Goal: Task Accomplishment & Management: Complete application form

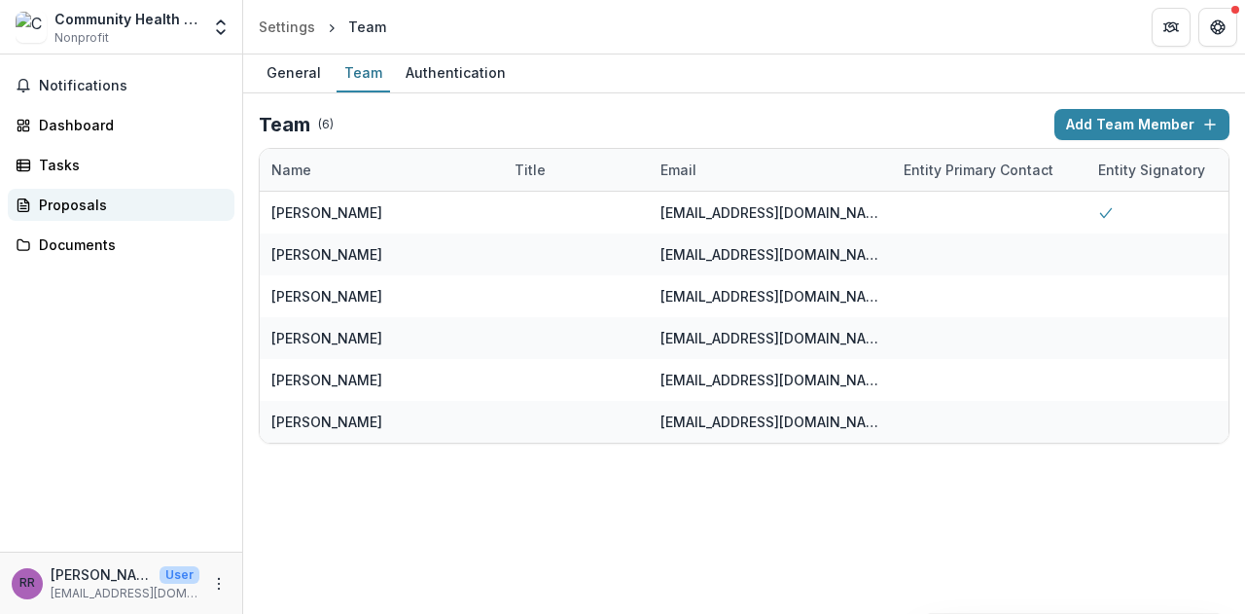
click at [70, 206] on div "Proposals" at bounding box center [129, 205] width 180 height 20
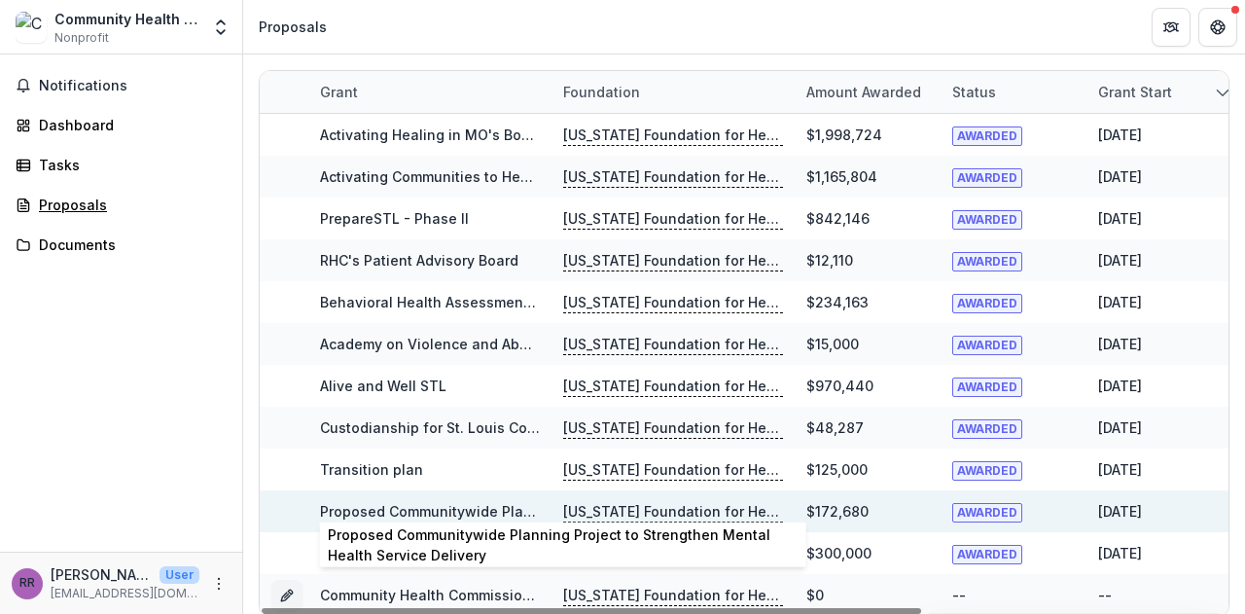
scroll to position [17, 0]
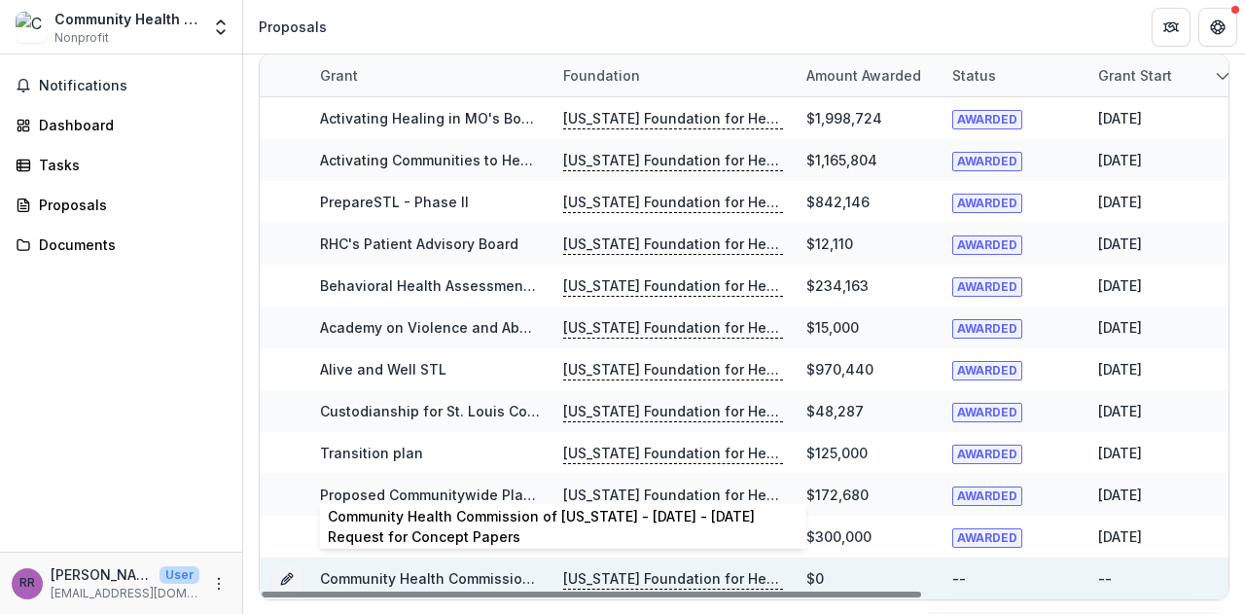
click at [408, 573] on link "Community Health Commission of [US_STATE] - [DATE] - [DATE] Request for Concept…" at bounding box center [631, 578] width 623 height 17
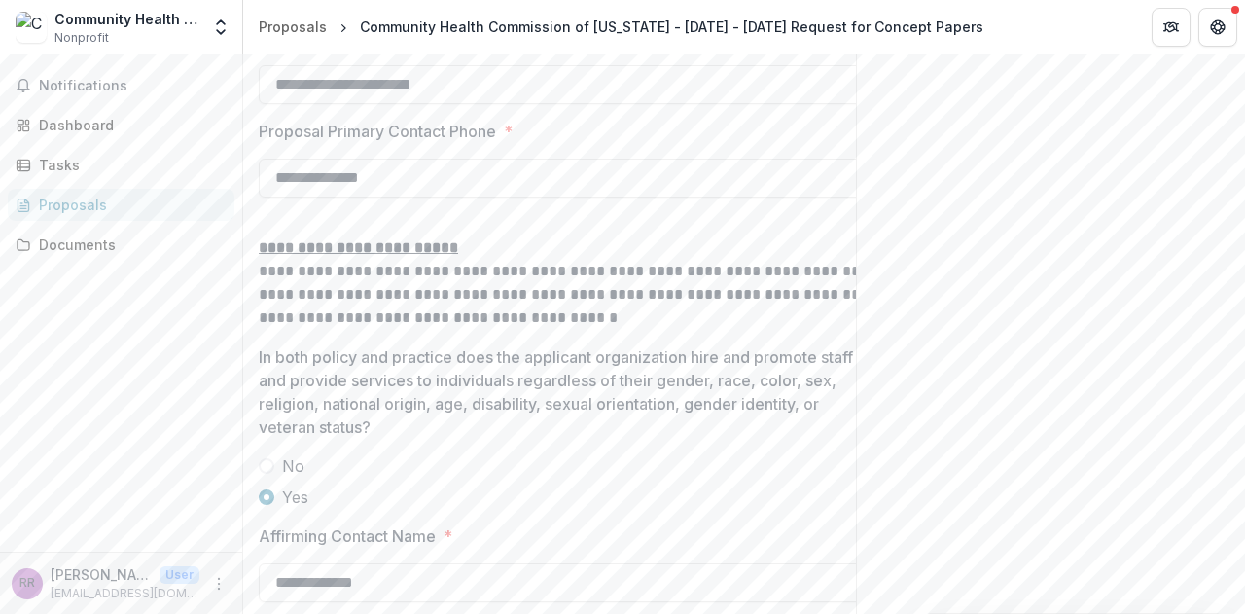
scroll to position [3181, 0]
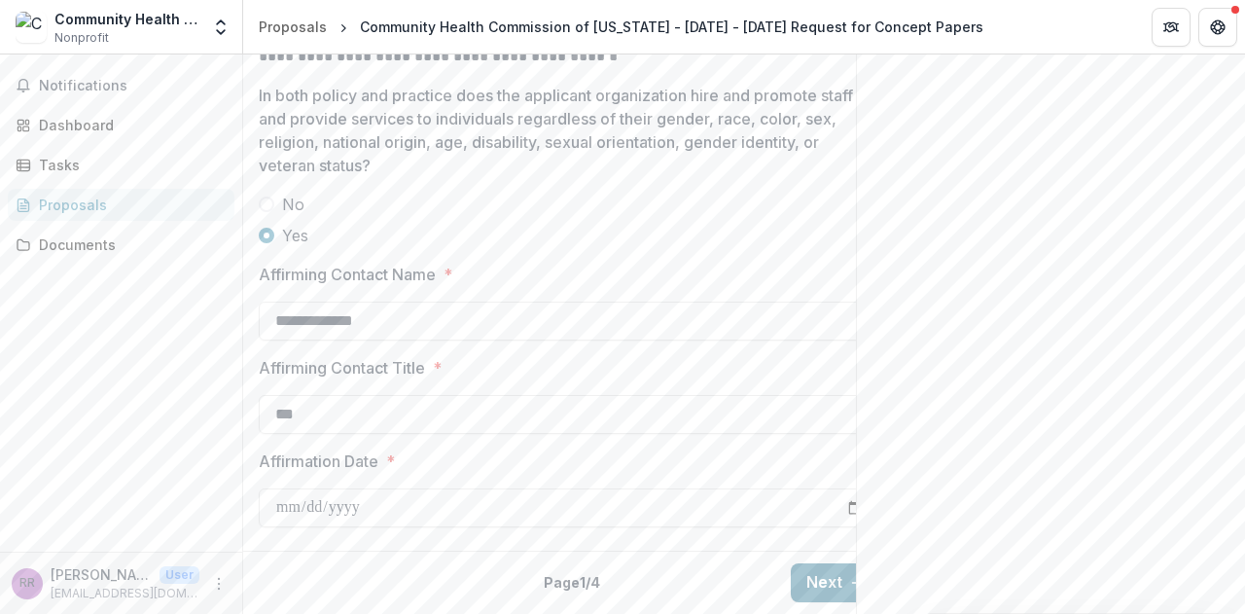
click at [826, 570] on button "Next" at bounding box center [836, 582] width 90 height 39
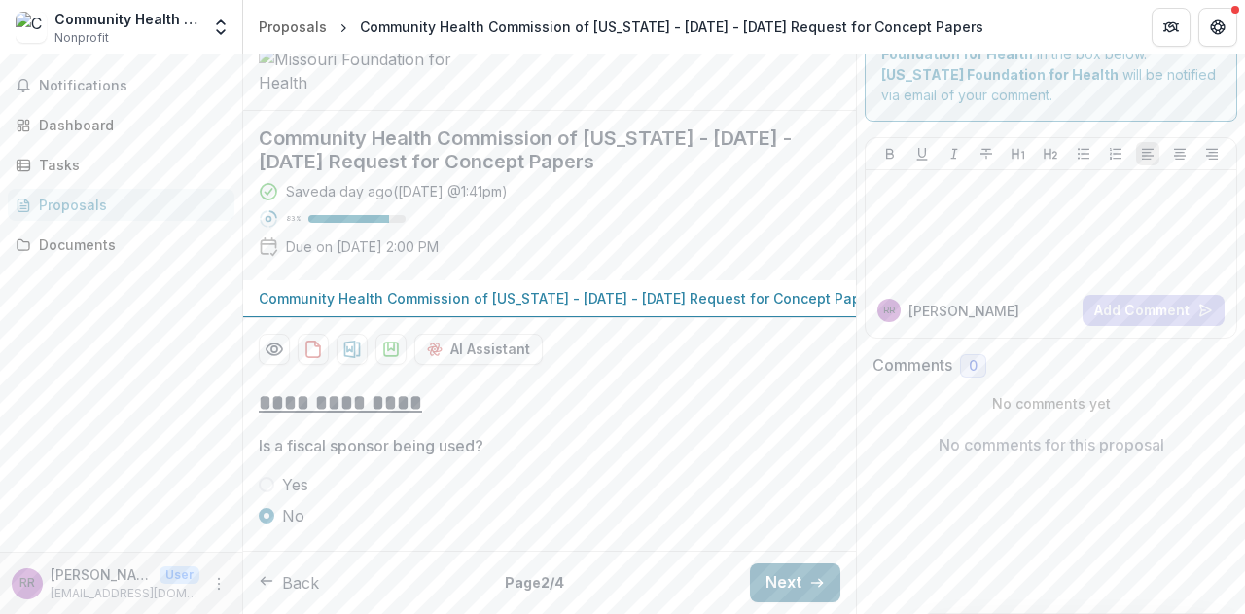
scroll to position [224, 0]
click at [784, 574] on button "Next" at bounding box center [795, 582] width 90 height 39
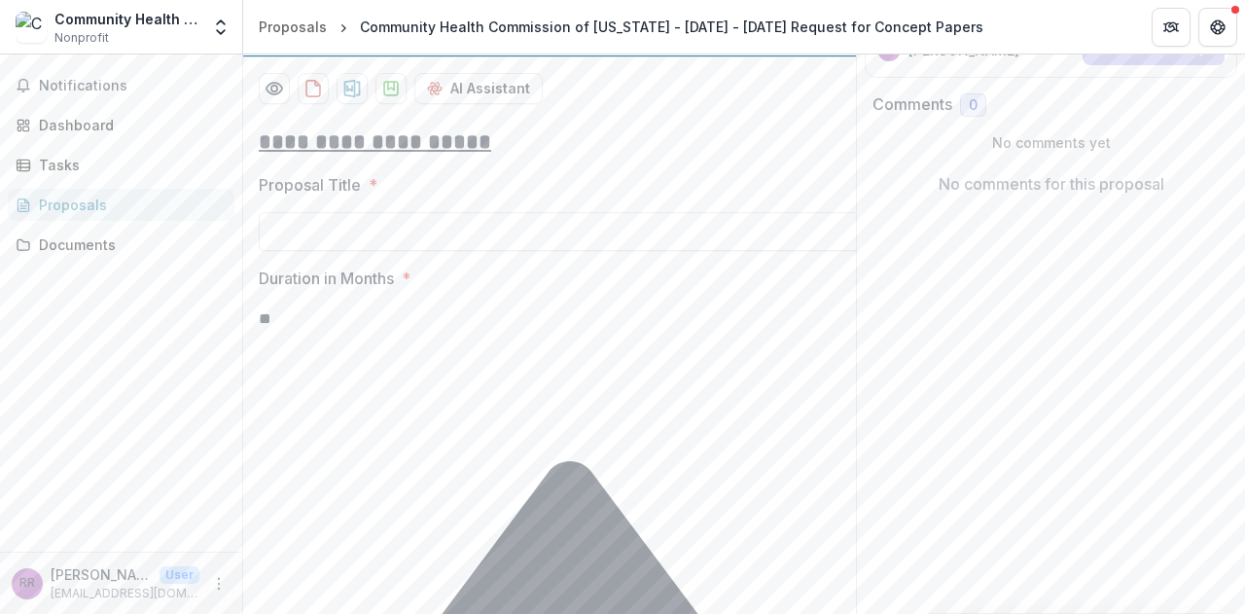
scroll to position [325, 0]
click at [295, 250] on input "Proposal Title *" at bounding box center [570, 230] width 622 height 39
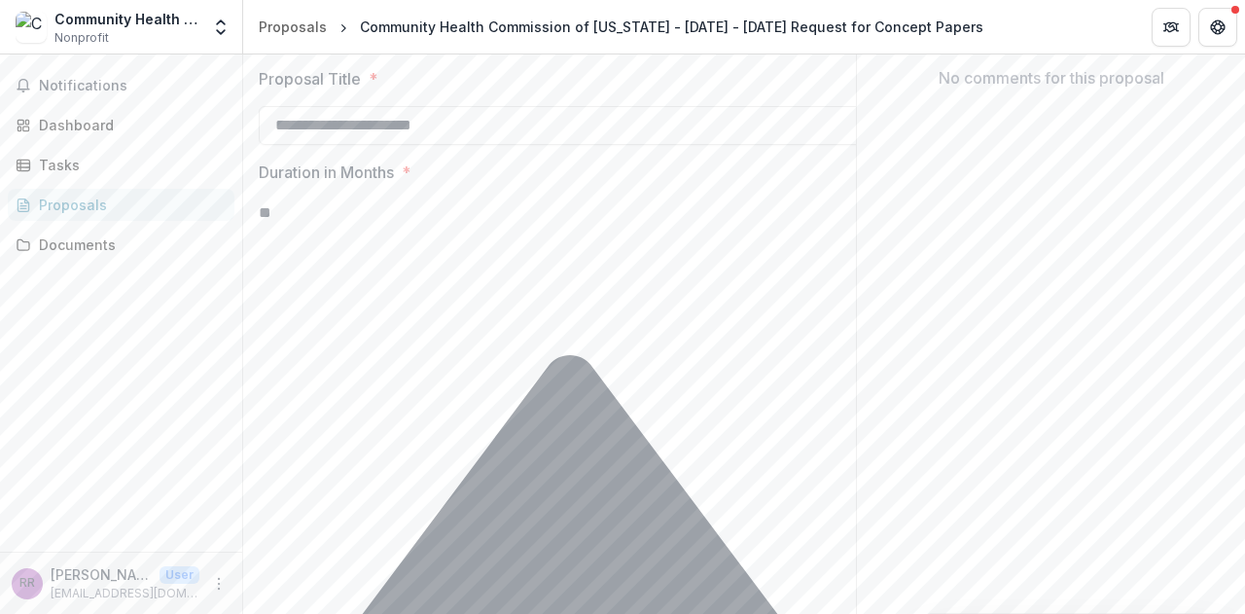
scroll to position [493, 0]
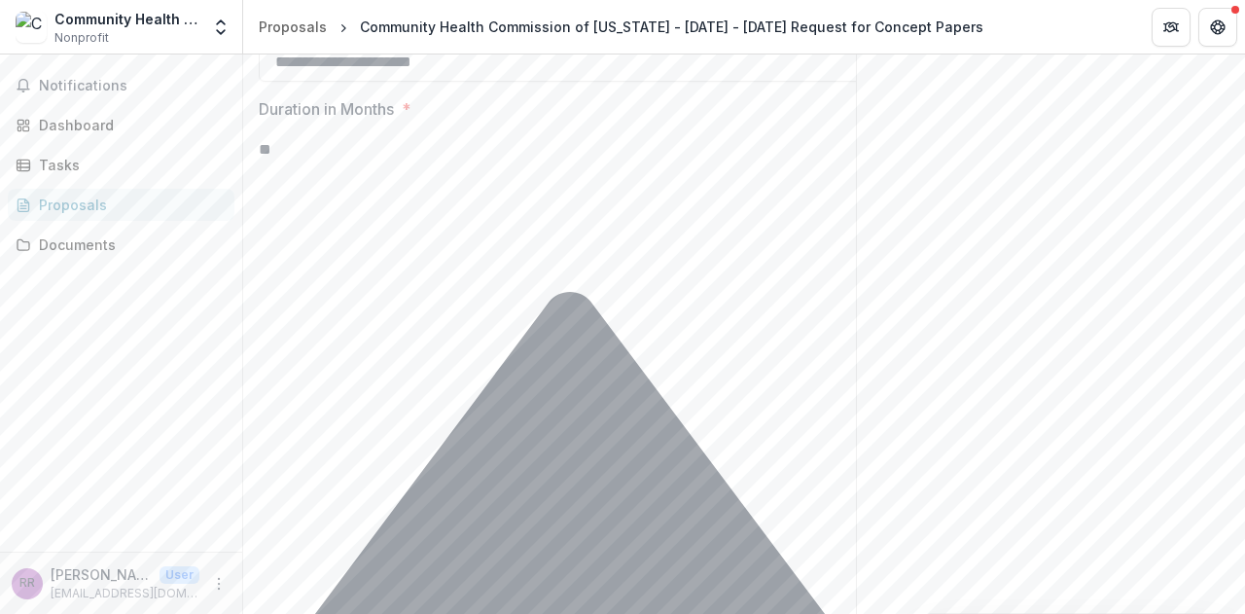
type input "**********"
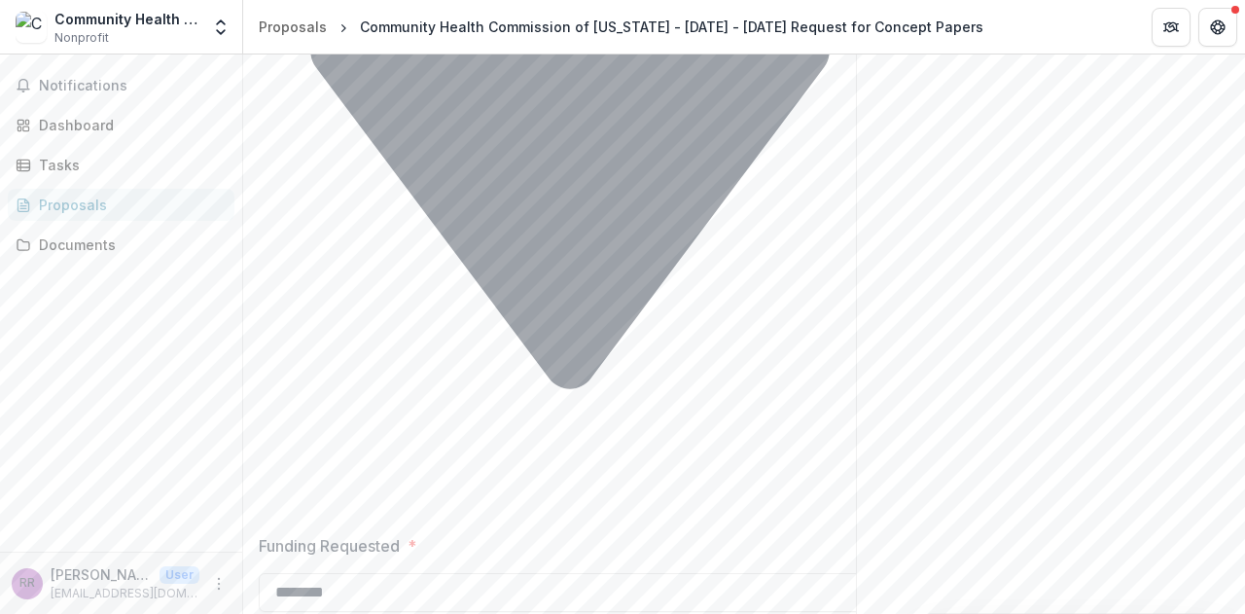
scroll to position [1382, 0]
type input "********"
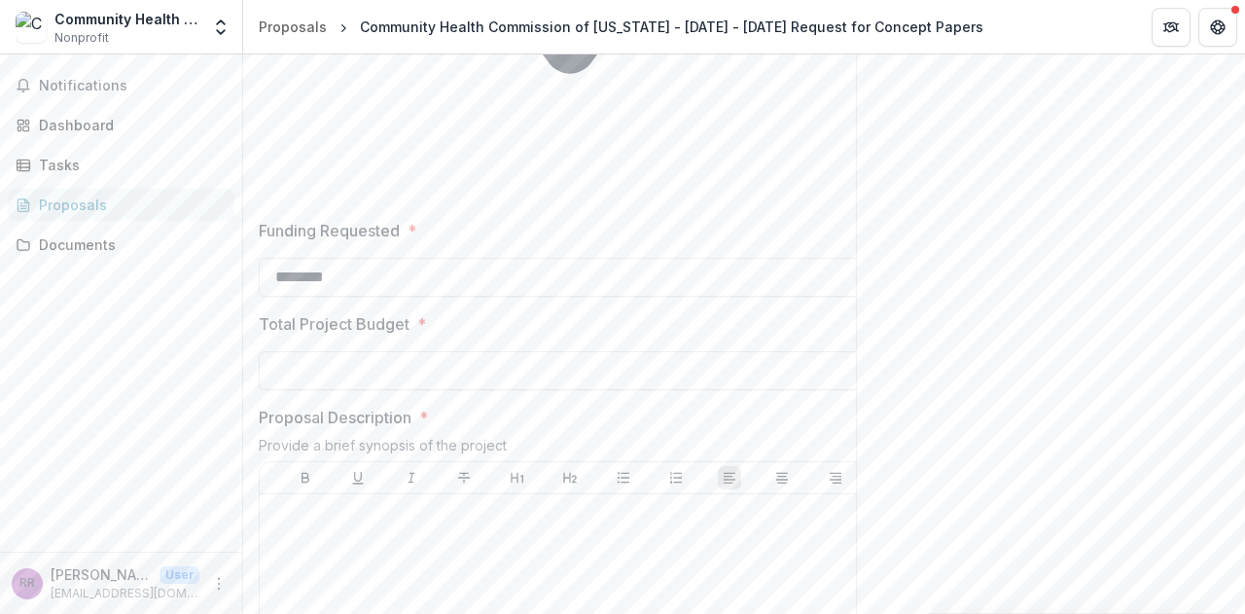
scroll to position [1822, 0]
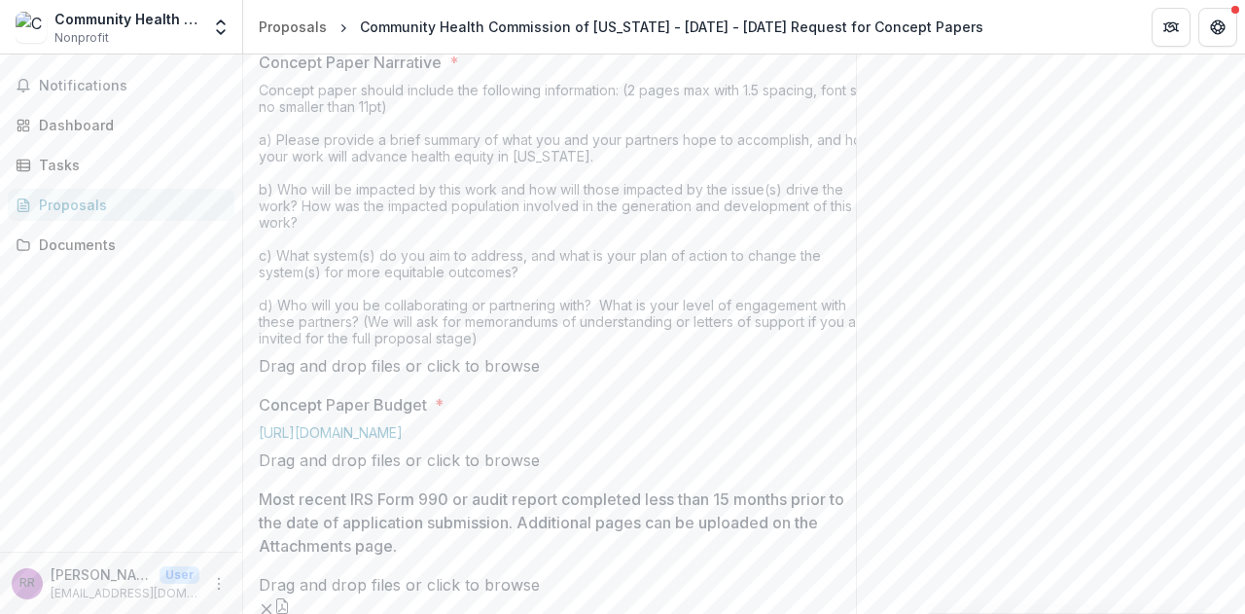
scroll to position [549, 0]
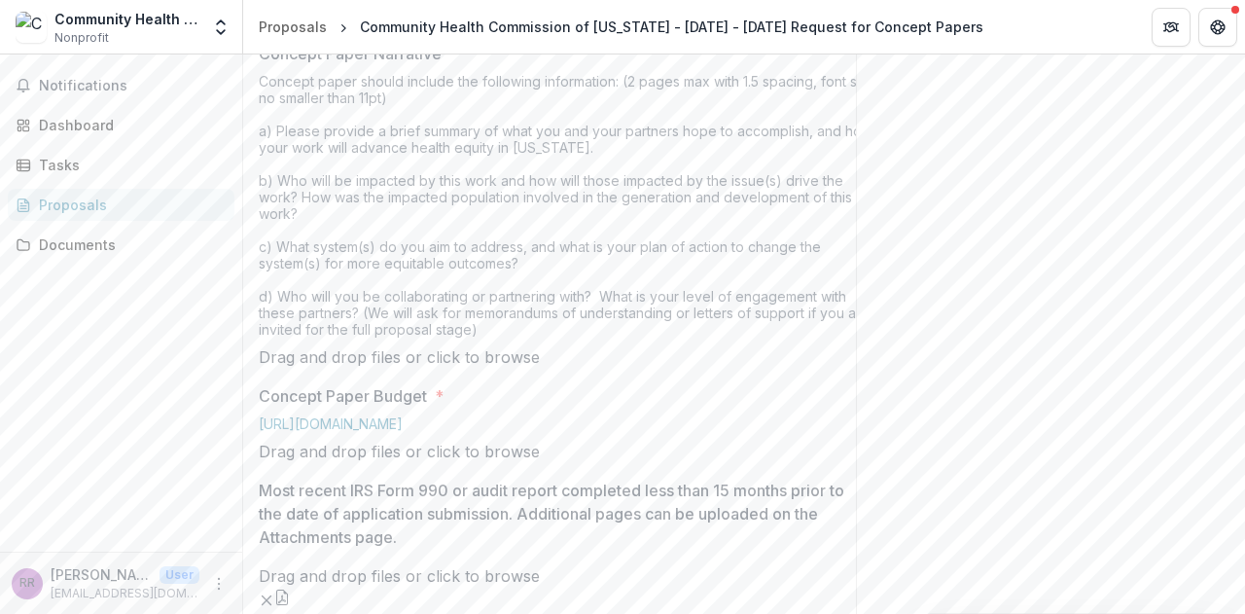
click at [540, 24] on span "click to browse" at bounding box center [483, 14] width 113 height 19
type input "**********"
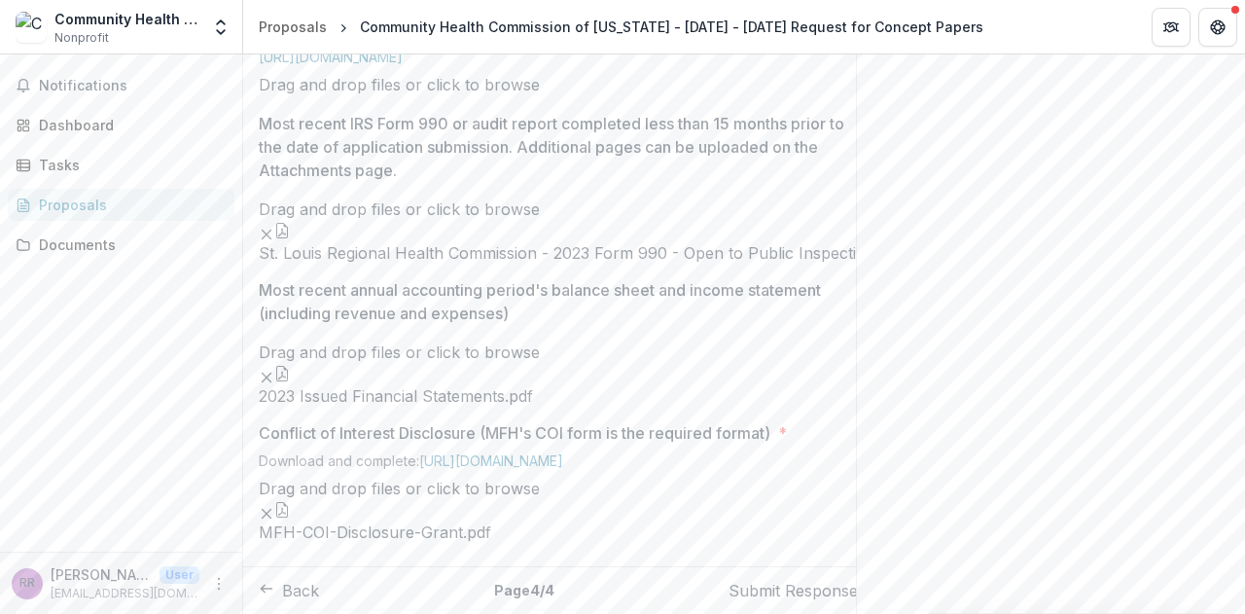
scroll to position [1395, 0]
click at [274, 242] on icon "Remove File" at bounding box center [267, 235] width 16 height 16
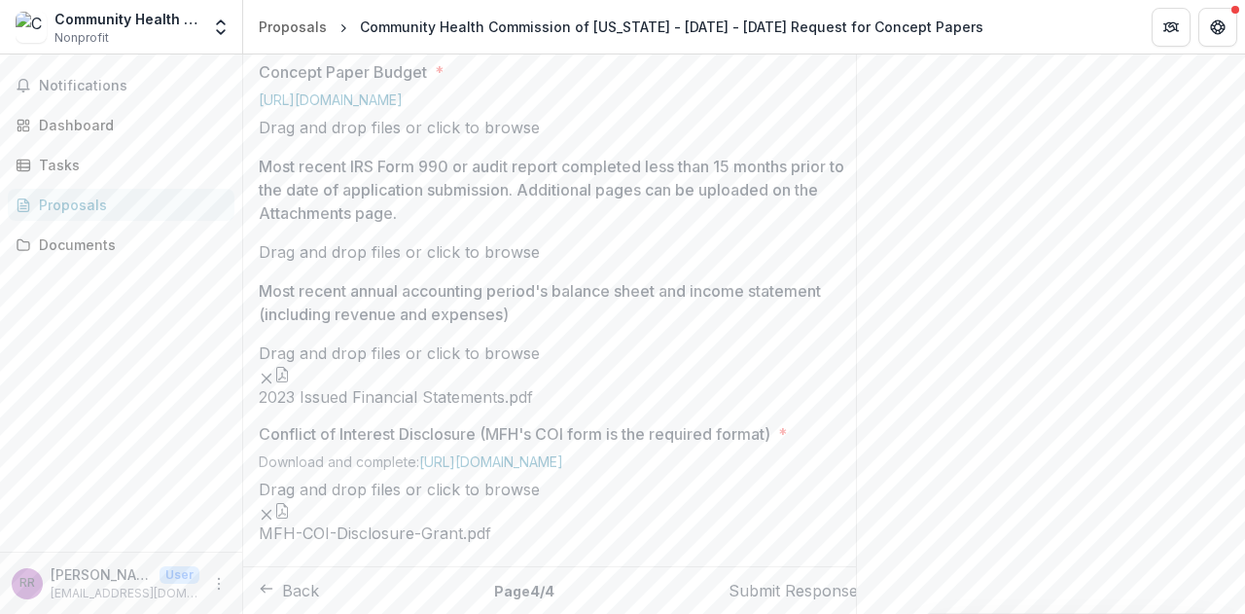
click at [540, 262] on span "click to browse" at bounding box center [483, 251] width 113 height 19
type input "**********"
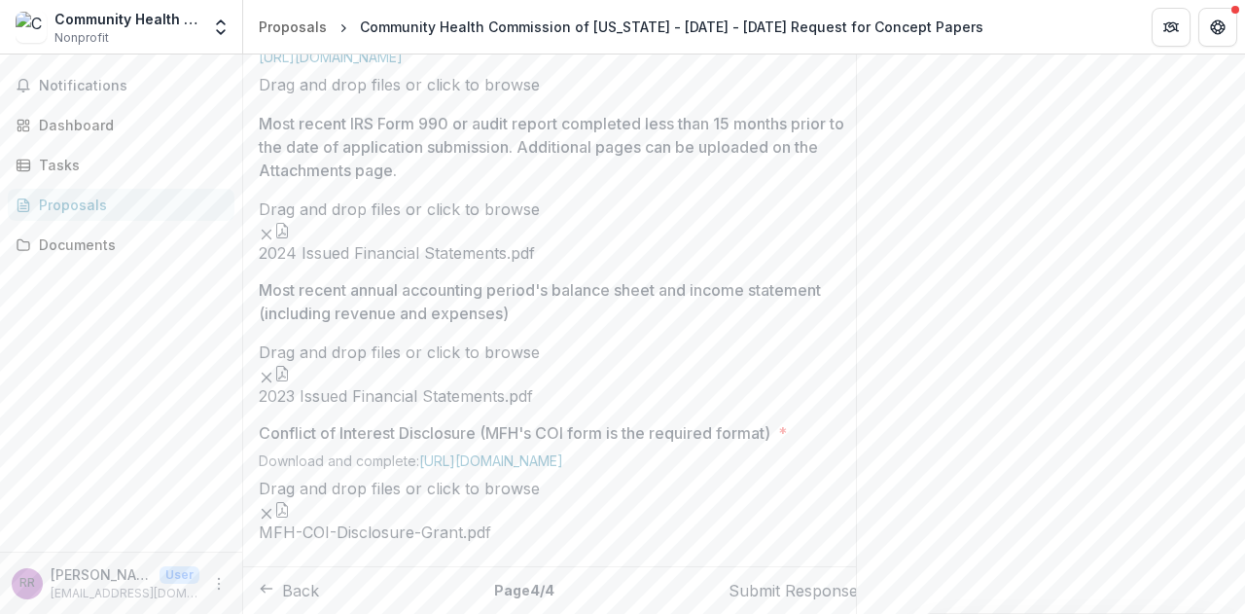
scroll to position [2070, 0]
